Goal: Task Accomplishment & Management: Complete application form

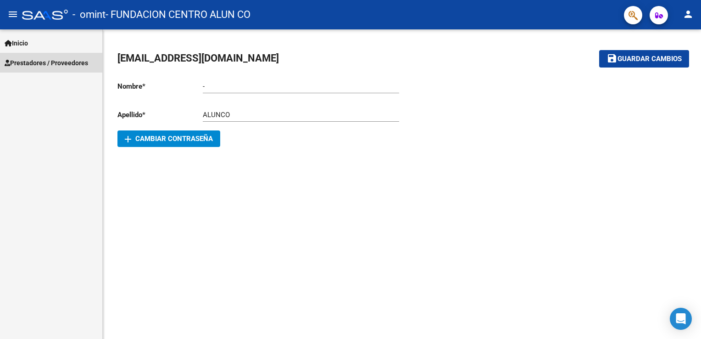
click at [35, 63] on span "Prestadores / Proveedores" at bounding box center [46, 63] width 83 height 10
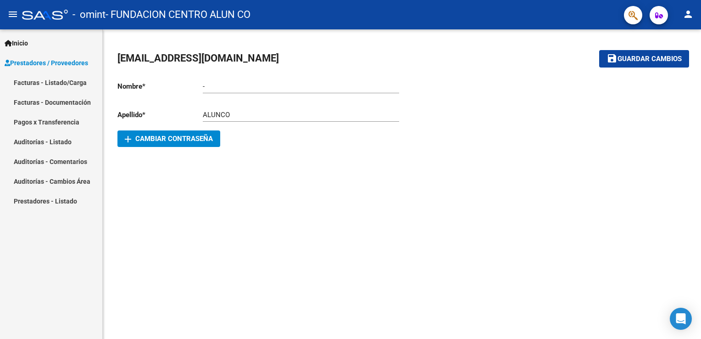
click at [50, 84] on link "Facturas - Listado/Carga" at bounding box center [51, 82] width 102 height 20
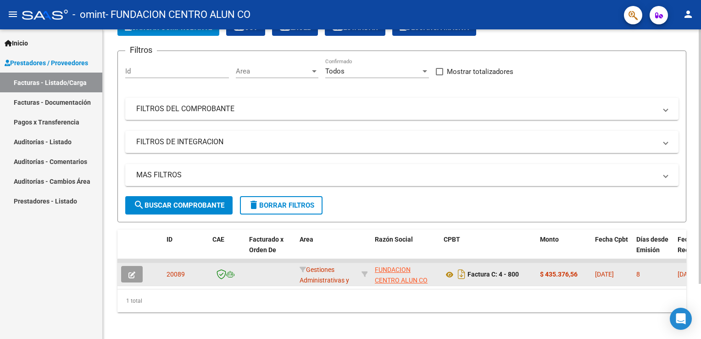
click at [134, 276] on icon "button" at bounding box center [131, 274] width 7 height 7
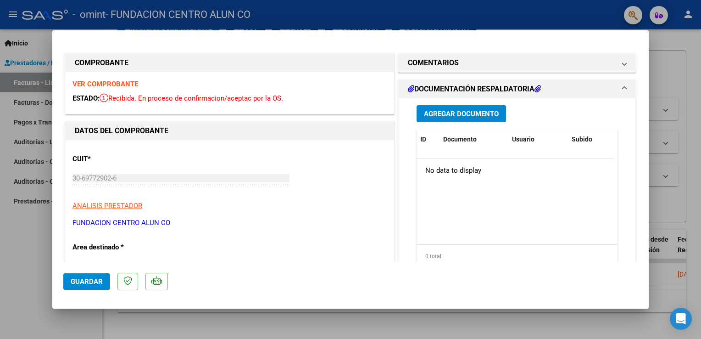
click at [448, 111] on span "Agregar Documento" at bounding box center [461, 114] width 75 height 8
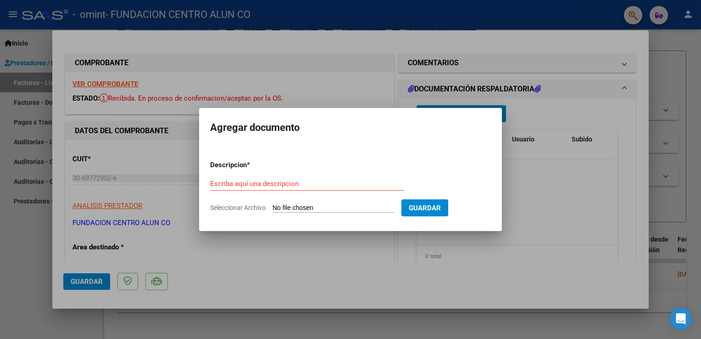
click at [563, 90] on div at bounding box center [350, 169] width 701 height 339
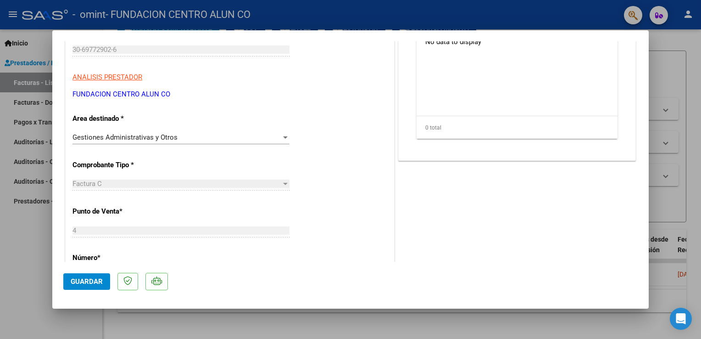
scroll to position [141, 0]
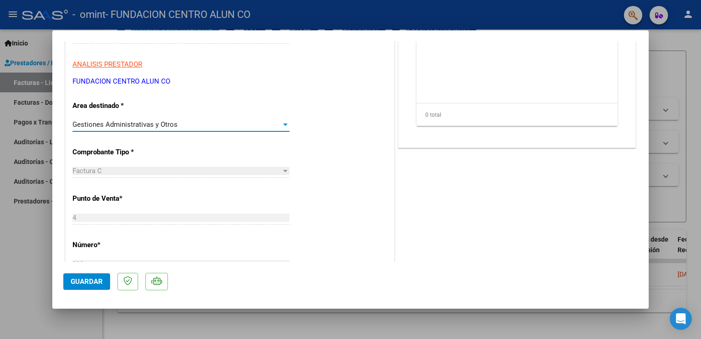
click at [162, 127] on span "Gestiones Administrativas y Otros" at bounding box center [124, 124] width 105 height 8
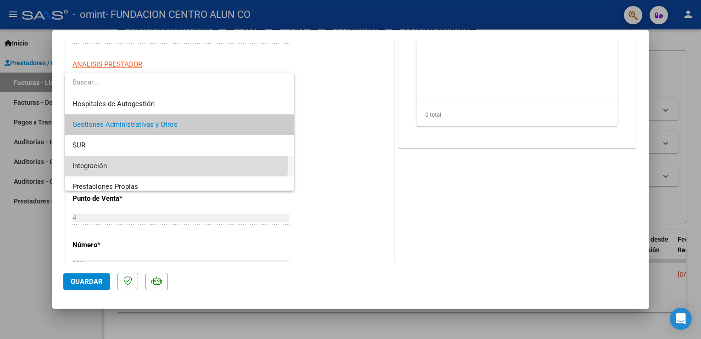
click at [152, 161] on span "Integración" at bounding box center [179, 166] width 215 height 21
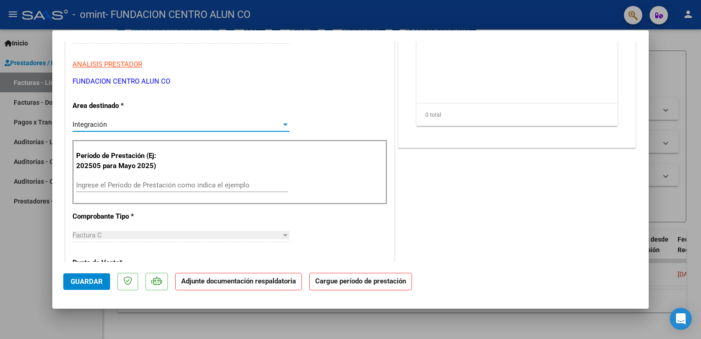
click at [158, 192] on div "Ingrese el Período de Prestación como indica el ejemplo" at bounding box center [182, 189] width 212 height 22
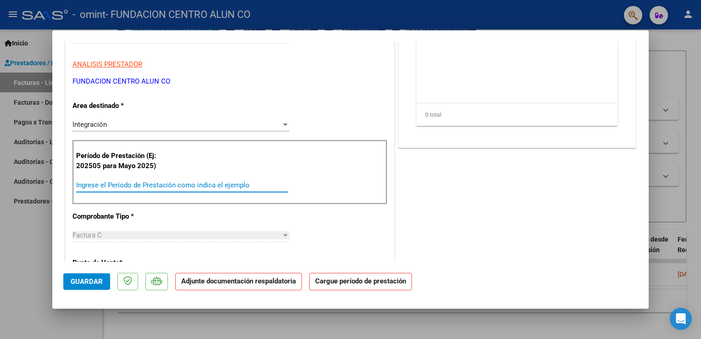
click at [167, 185] on input "Ingrese el Período de Prestación como indica el ejemplo" at bounding box center [182, 185] width 212 height 8
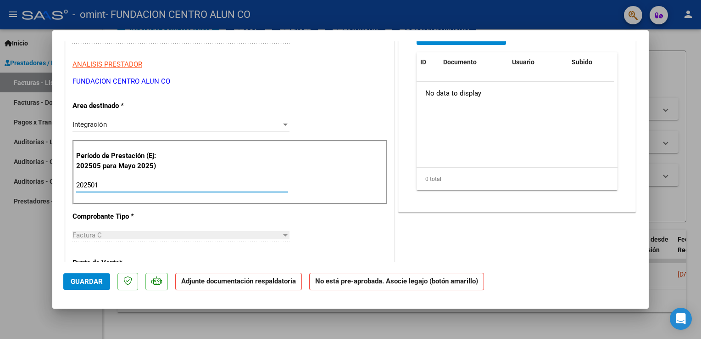
type input "202501"
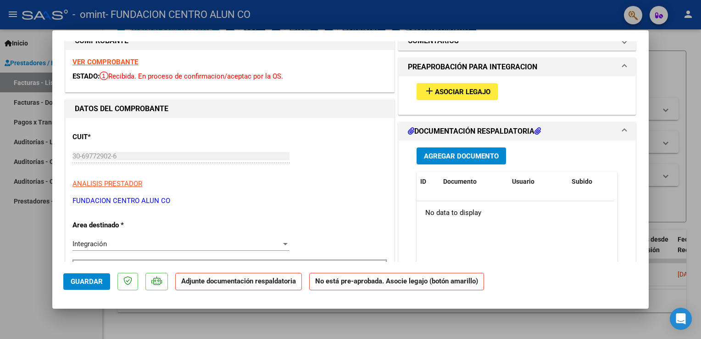
scroll to position [0, 0]
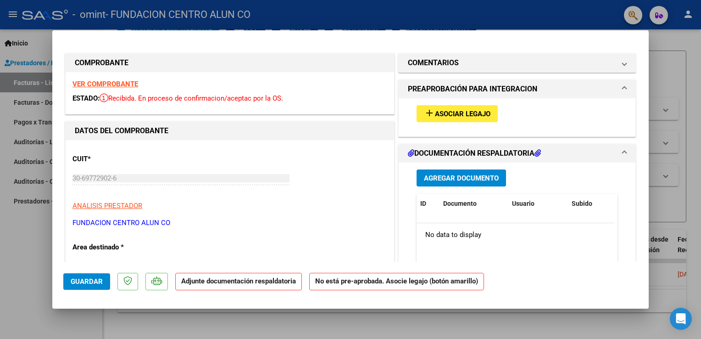
click at [456, 108] on button "add Asociar Legajo" at bounding box center [457, 113] width 81 height 17
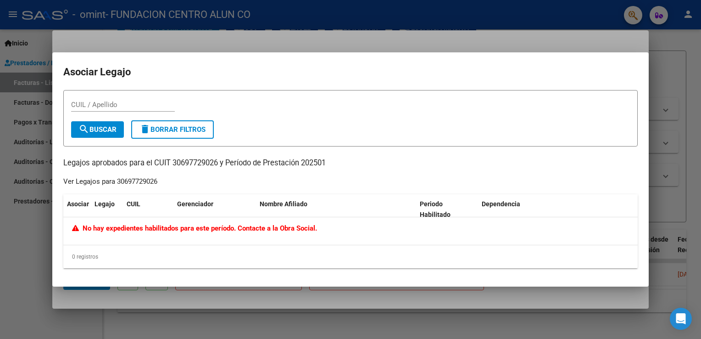
click at [148, 299] on div at bounding box center [350, 169] width 701 height 339
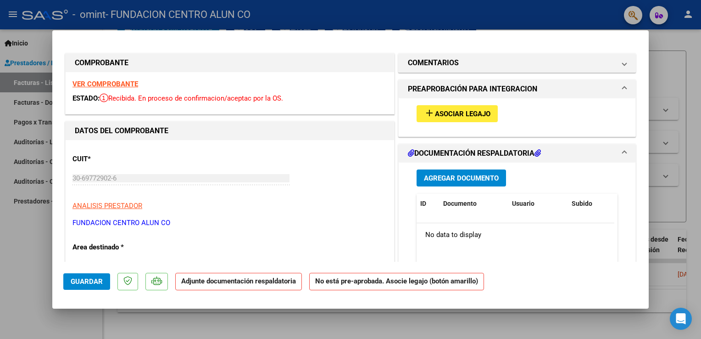
click at [111, 317] on div at bounding box center [350, 169] width 701 height 339
type input "$ 0,00"
